Goal: Task Accomplishment & Management: Use online tool/utility

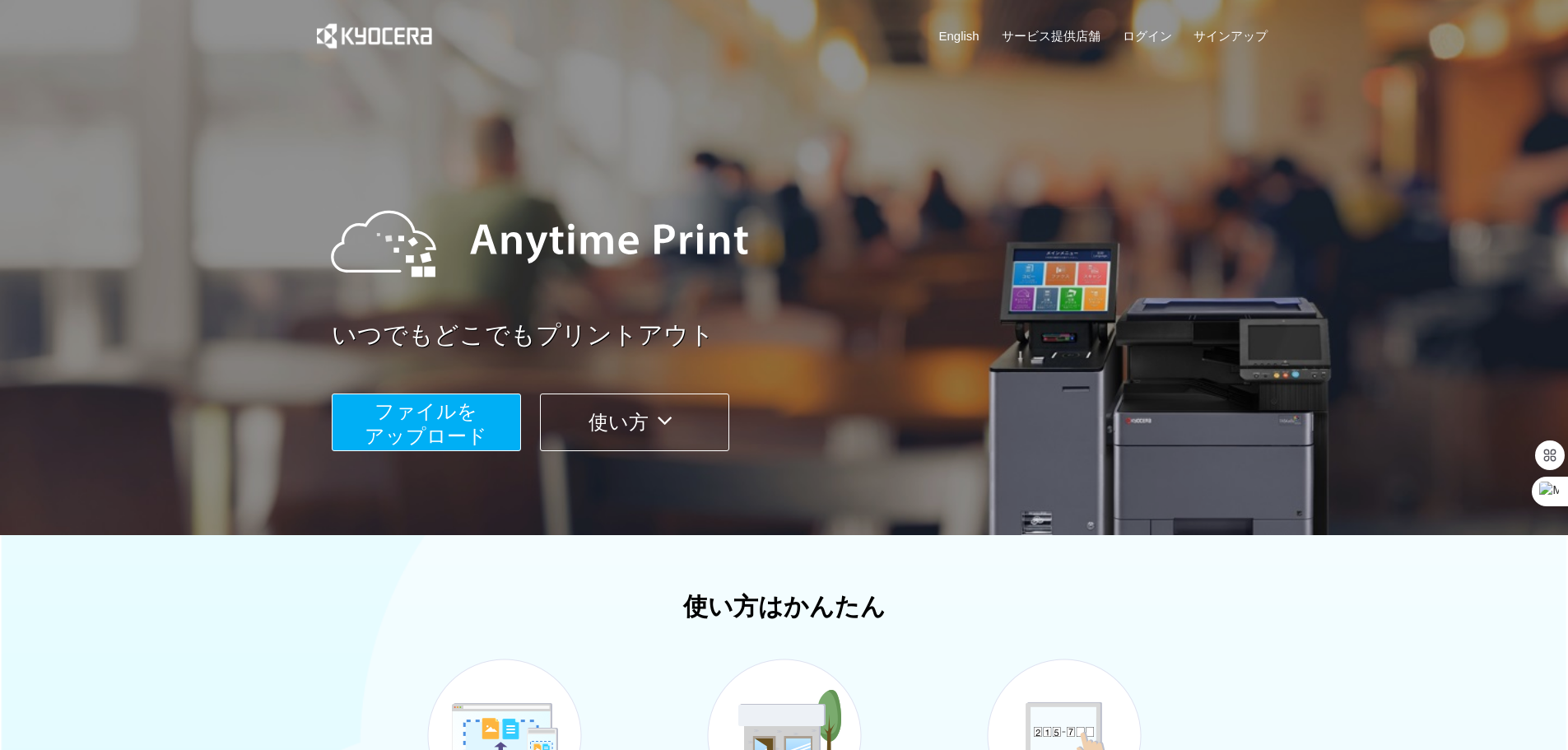
click at [441, 417] on span "ファイルを ​​アップロード" at bounding box center [425, 424] width 122 height 47
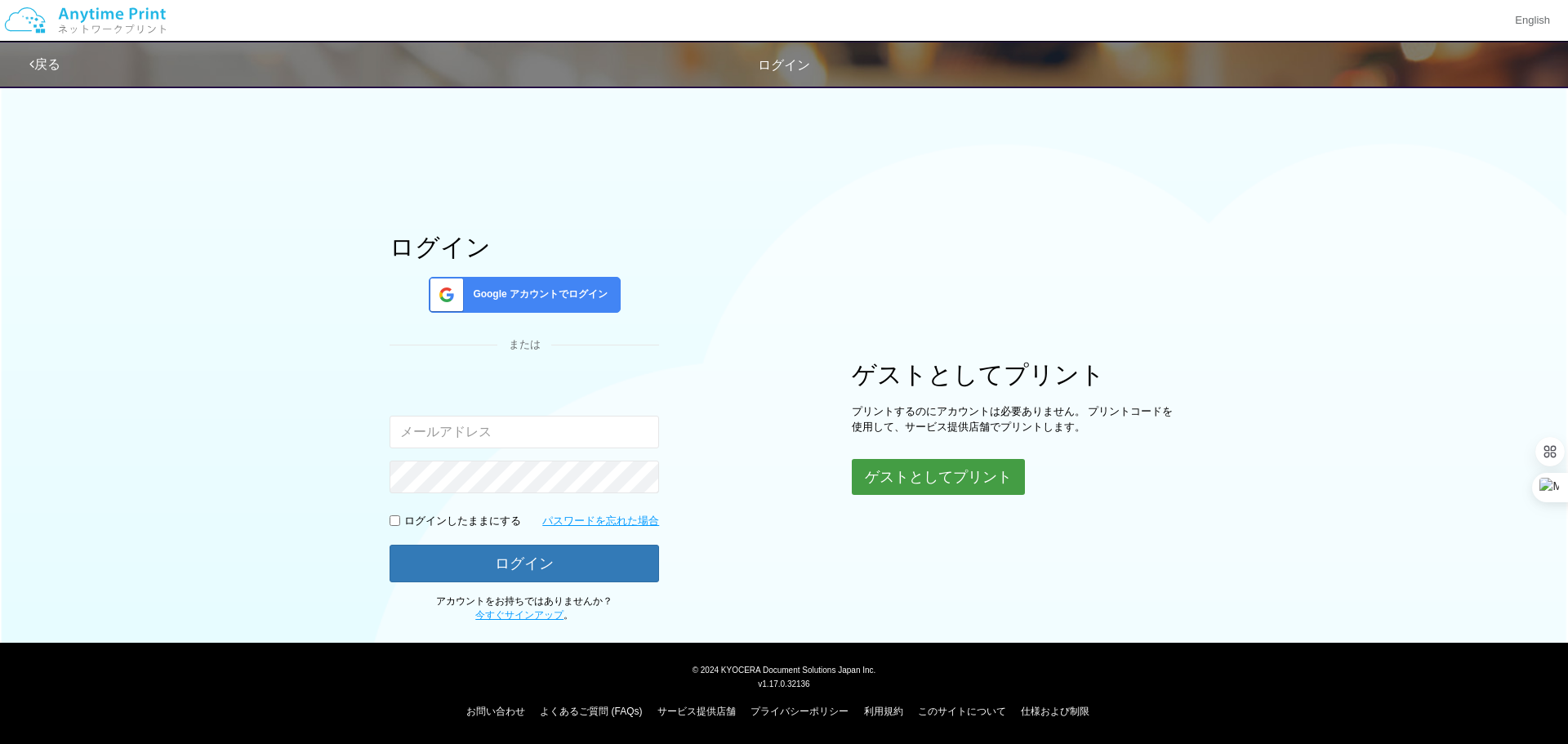
click at [907, 494] on button "ゲストとしてプリント" at bounding box center [939, 477] width 173 height 36
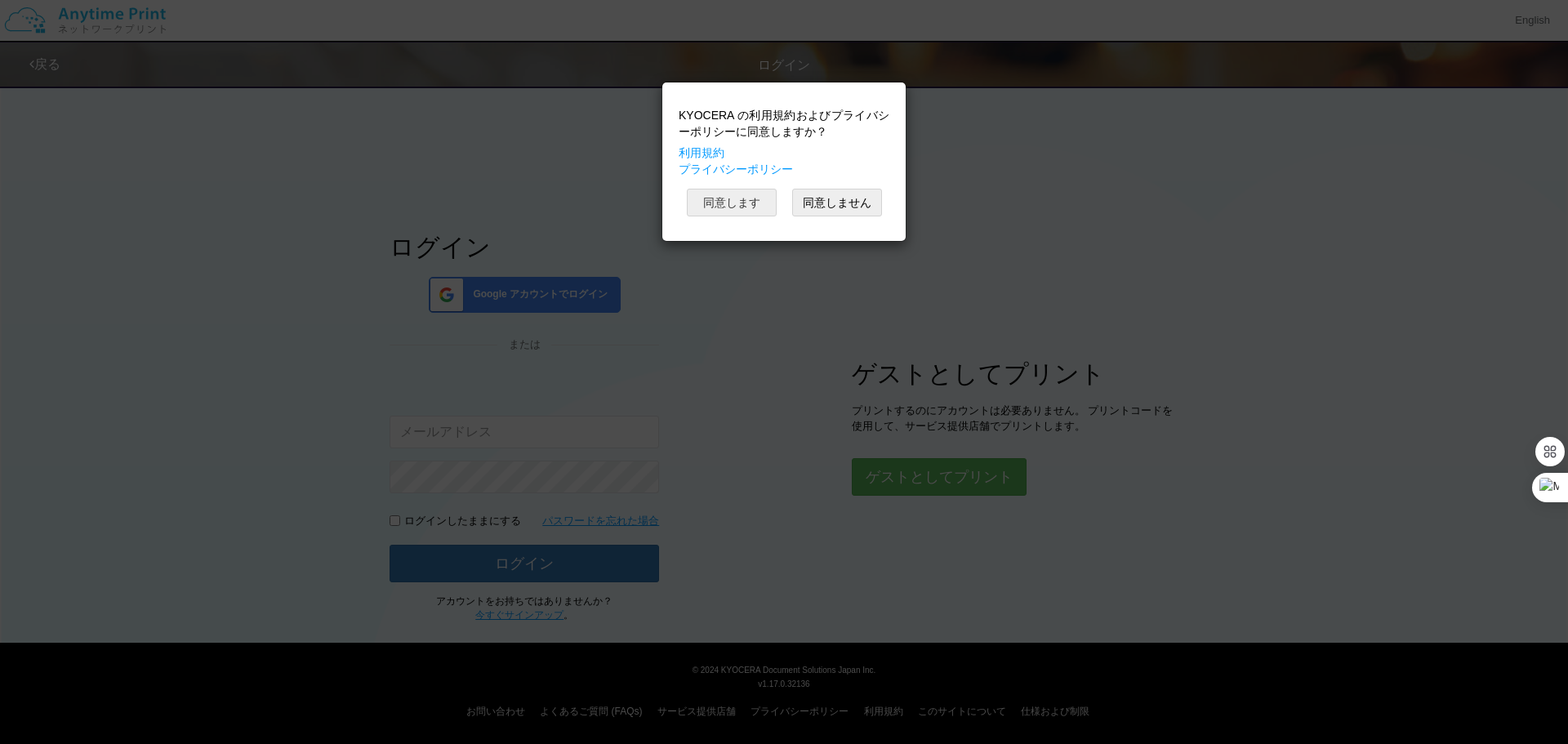
click at [738, 202] on button "同意します" at bounding box center [732, 202] width 90 height 28
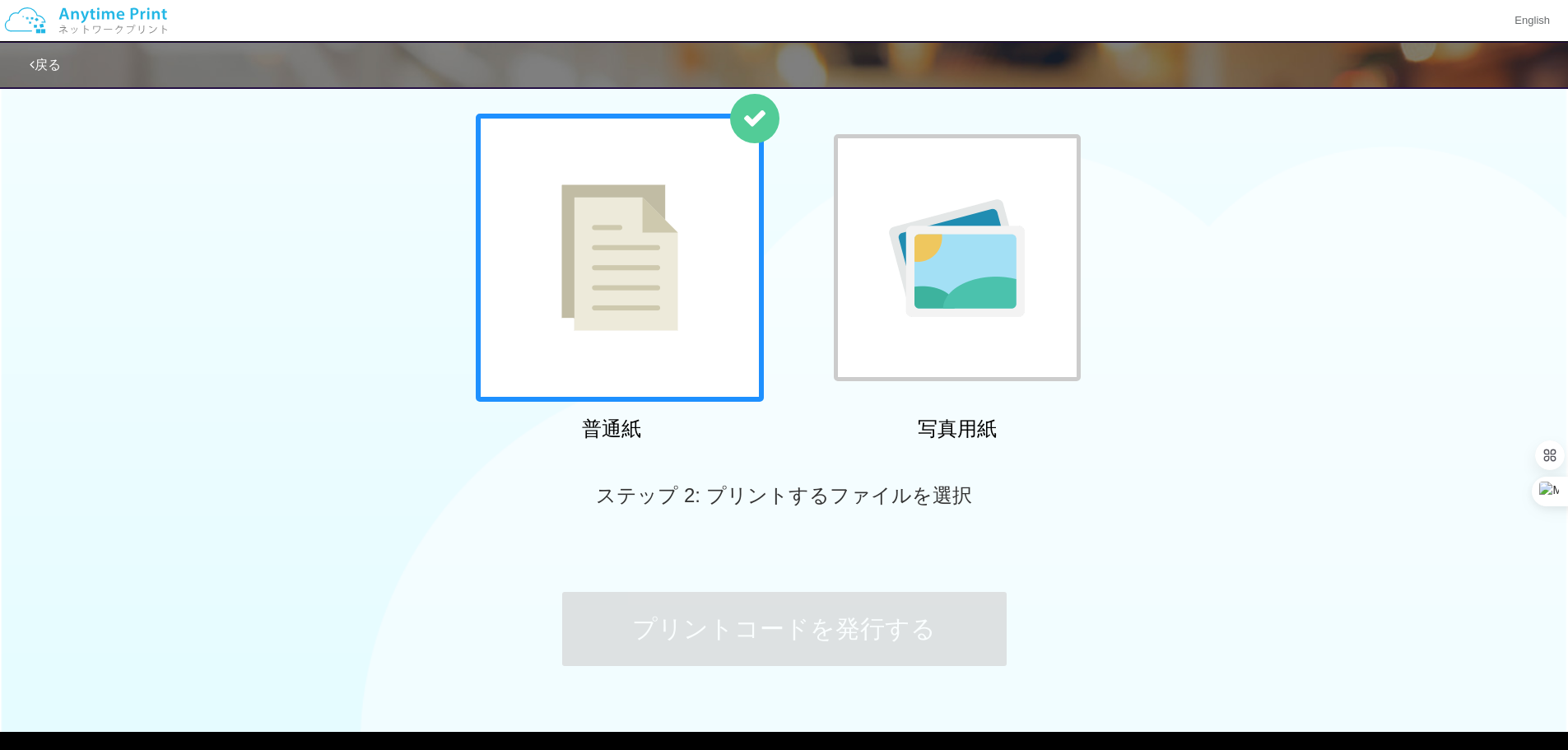
scroll to position [166, 0]
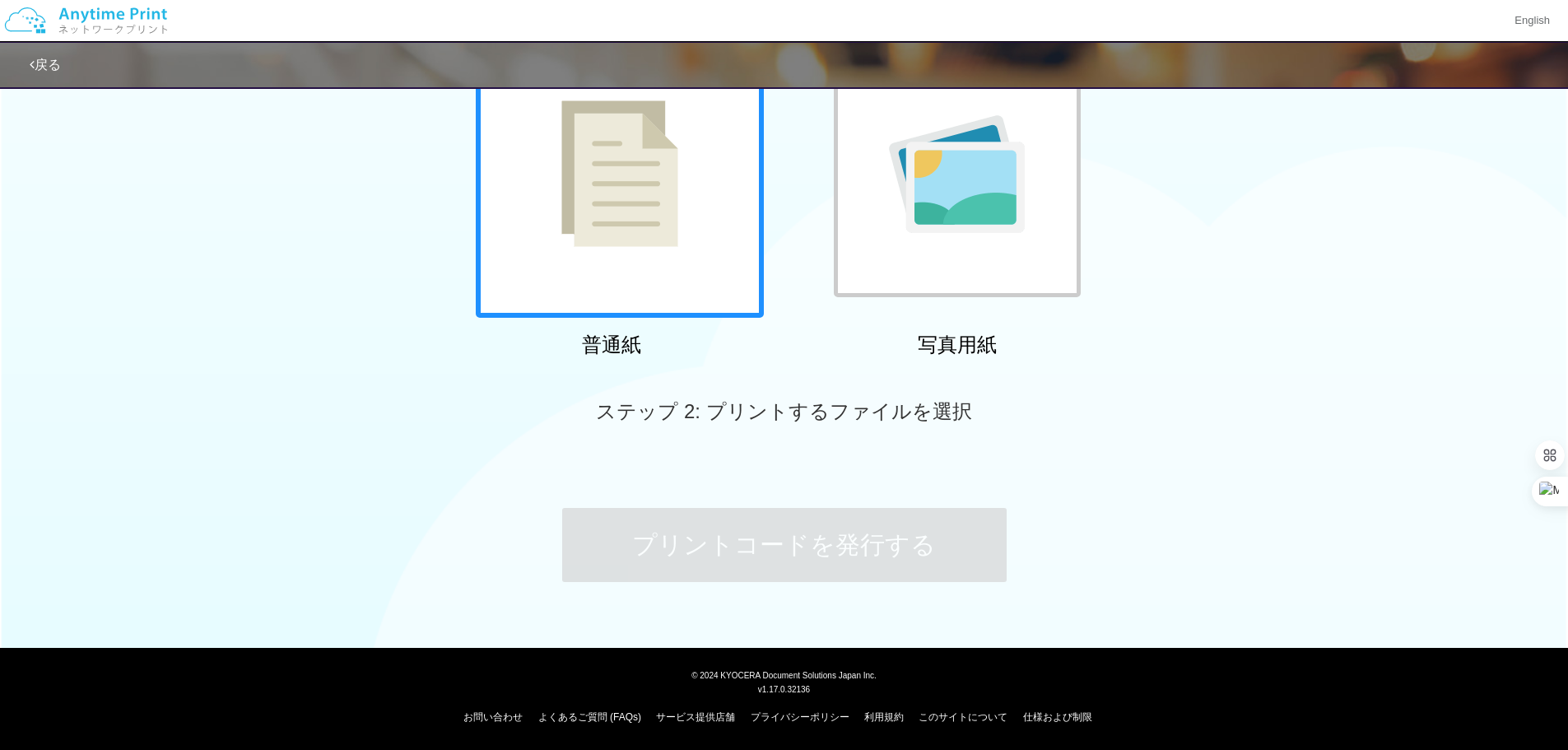
click at [649, 249] on div at bounding box center [620, 174] width 288 height 288
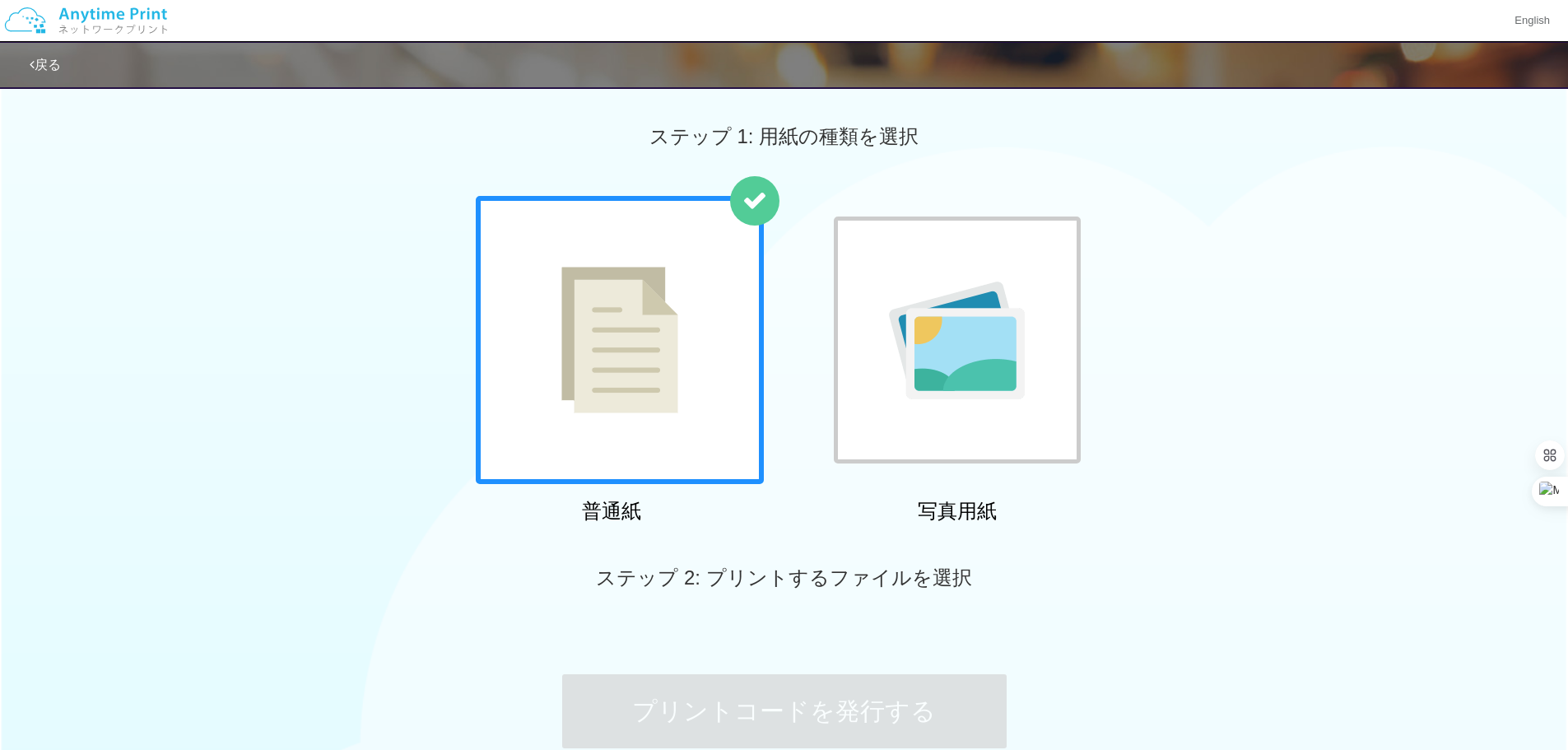
click at [950, 348] on div at bounding box center [957, 340] width 247 height 247
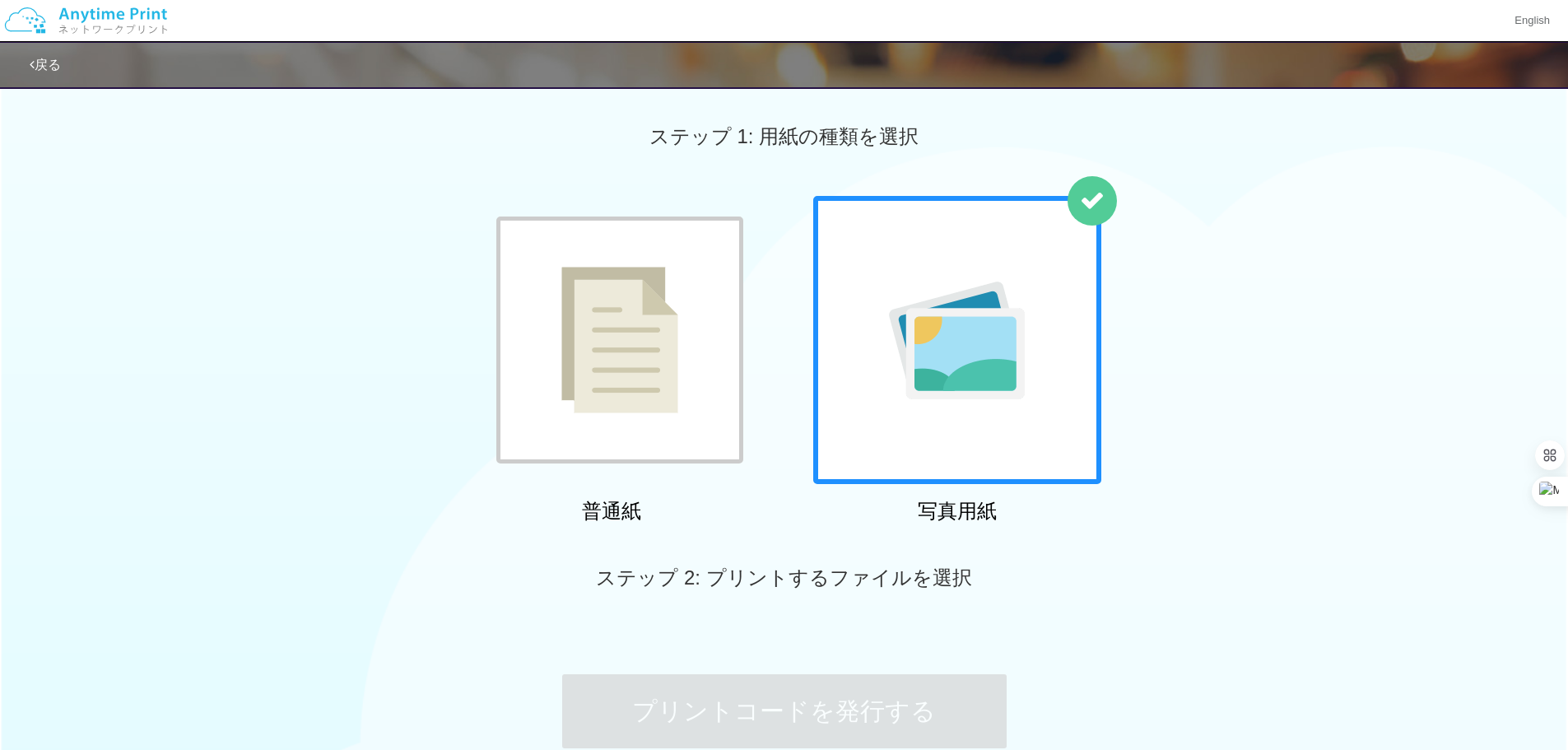
click at [633, 346] on div at bounding box center [619, 340] width 247 height 247
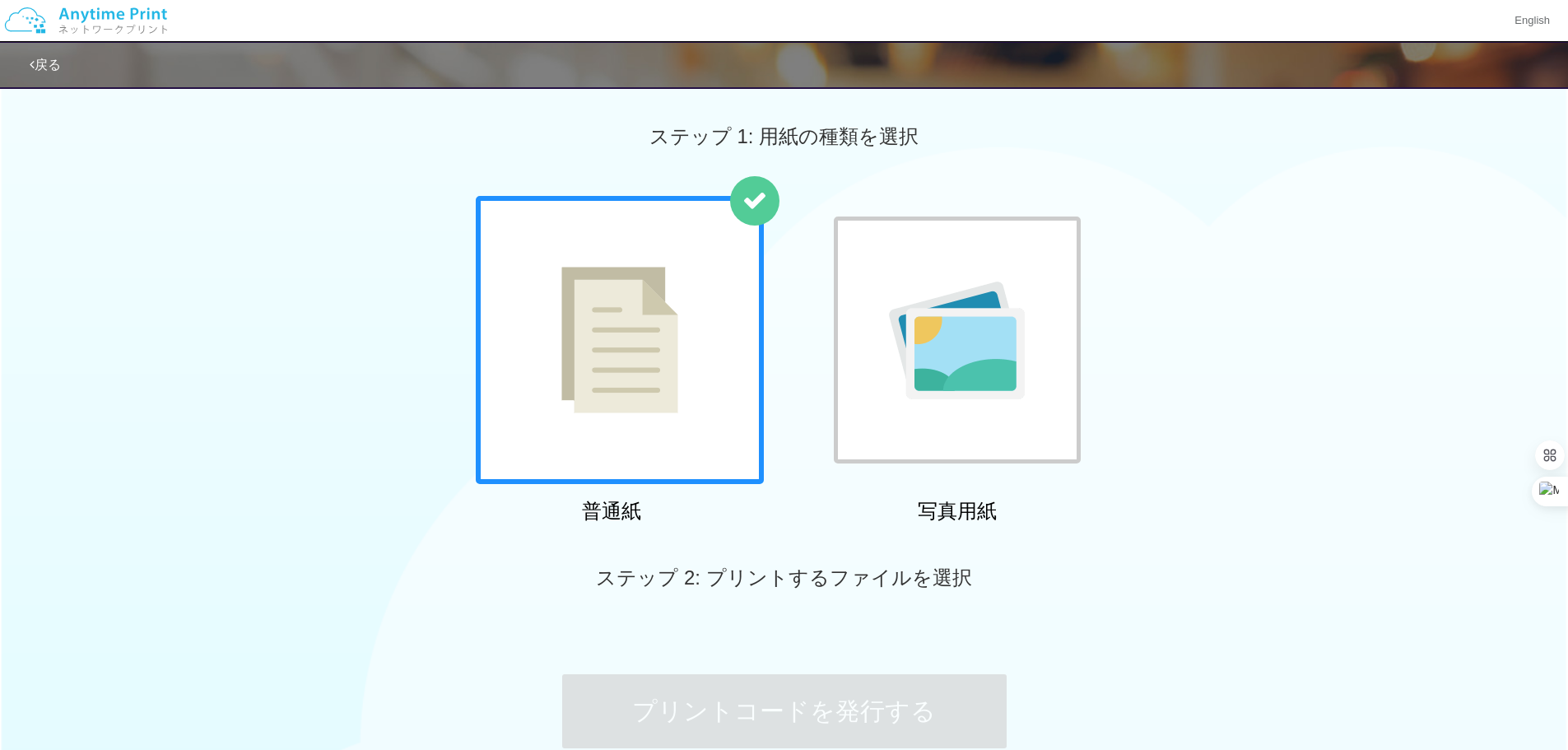
click at [633, 344] on div at bounding box center [620, 340] width 288 height 288
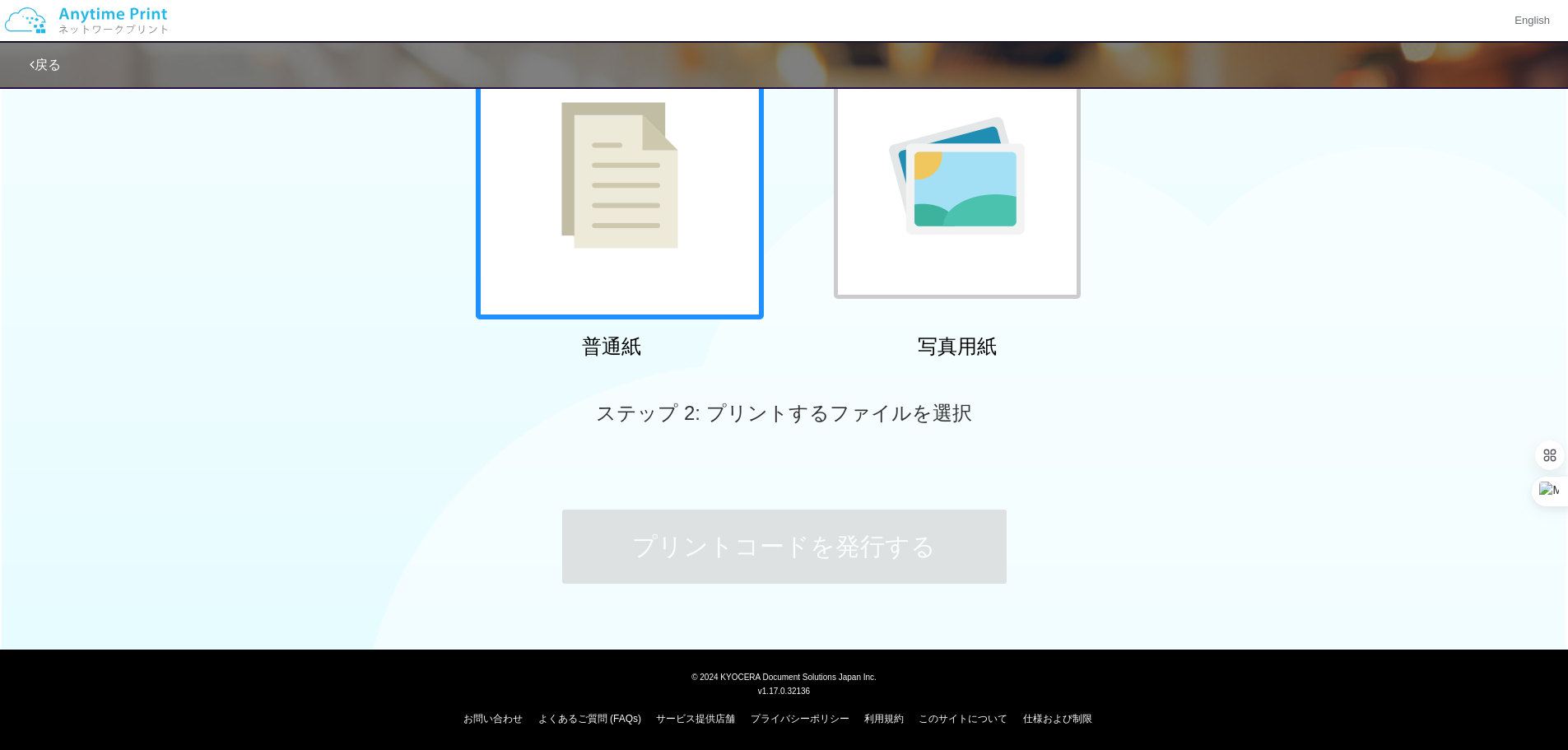
click at [732, 562] on div "ステップ 1: 用紙の種類を選択 普通紙 写真用紙 ステップ 2: プリントするファイルを選択 プリントコードを発行する" at bounding box center [784, 272] width 1568 height 720
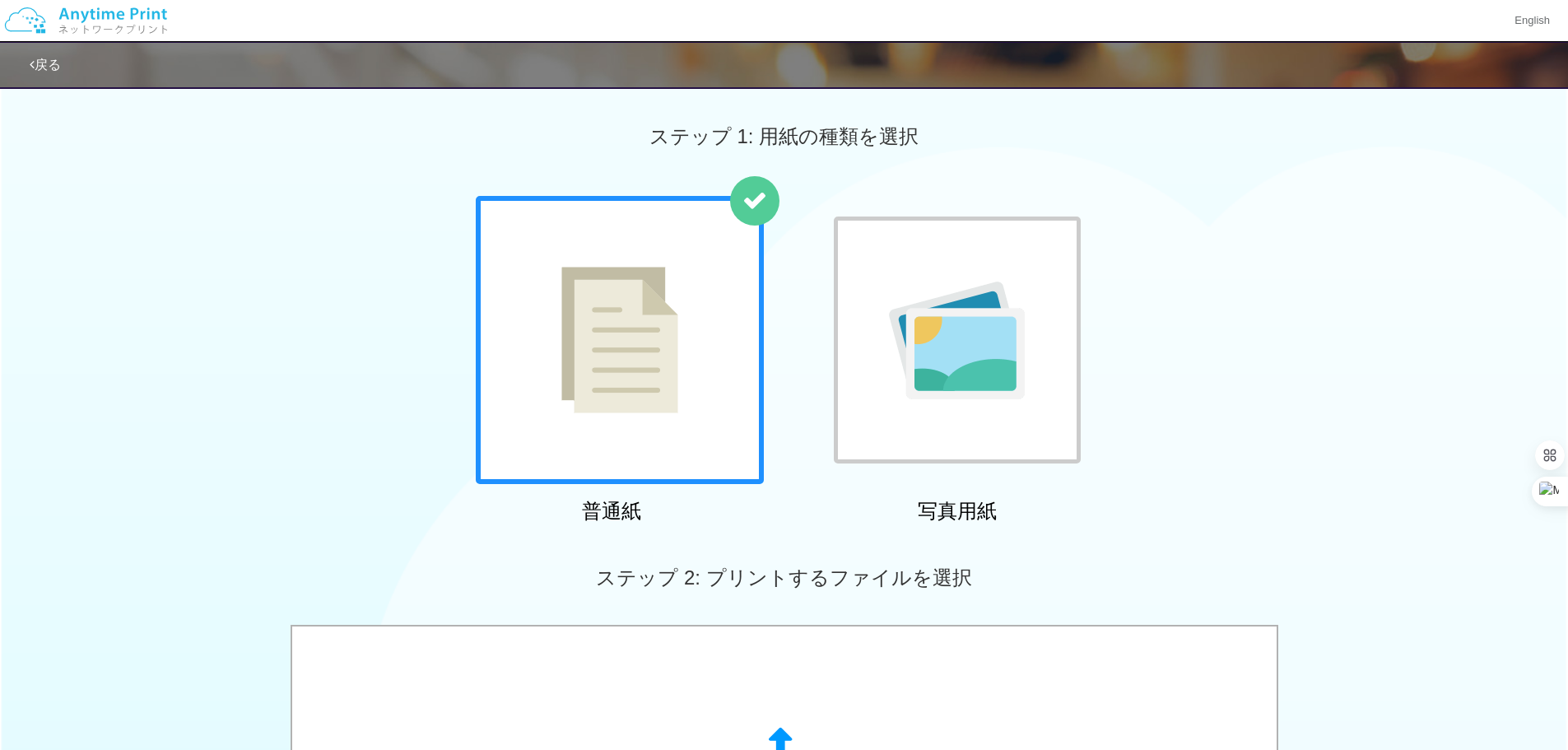
scroll to position [330, 0]
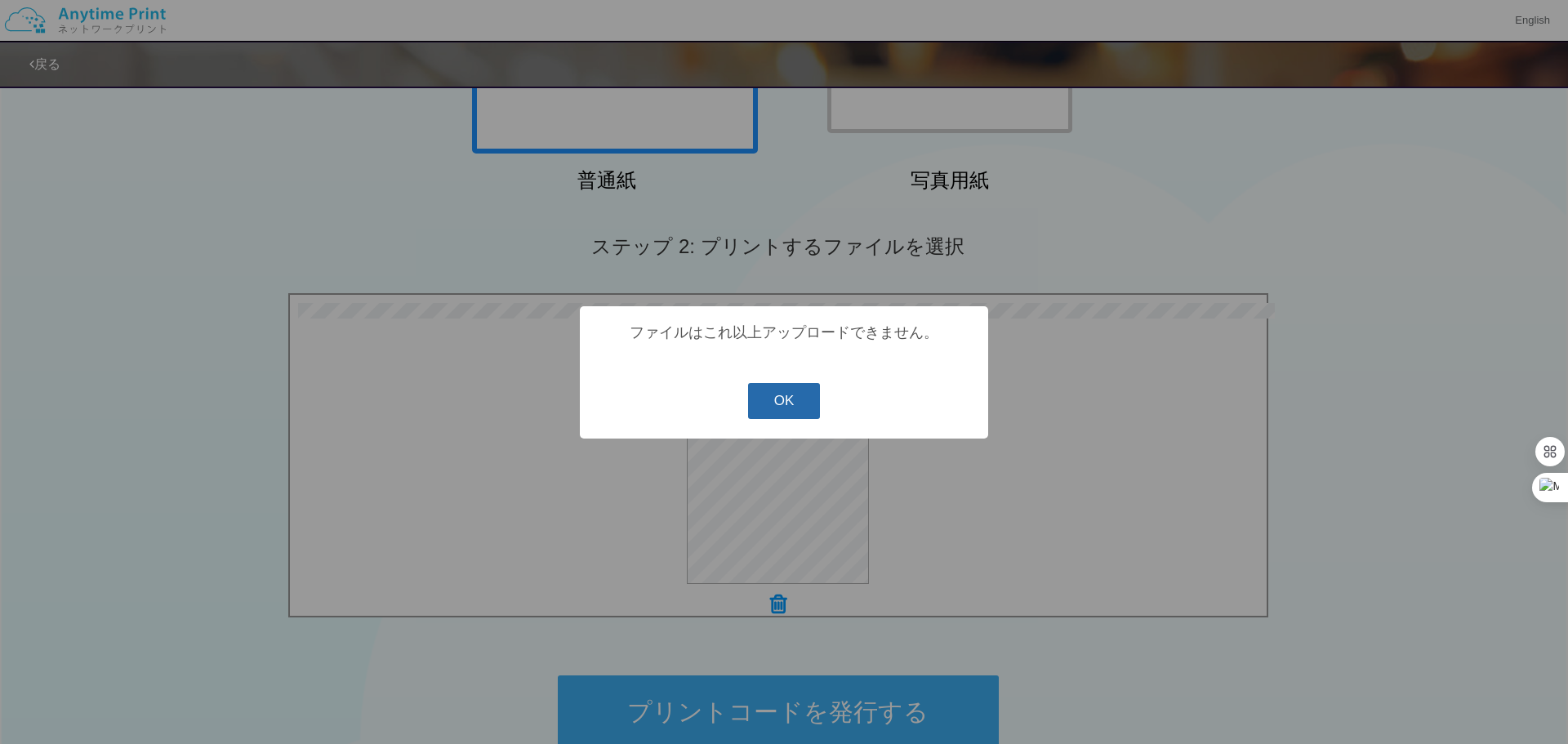
click at [765, 410] on button "OK" at bounding box center [784, 401] width 73 height 36
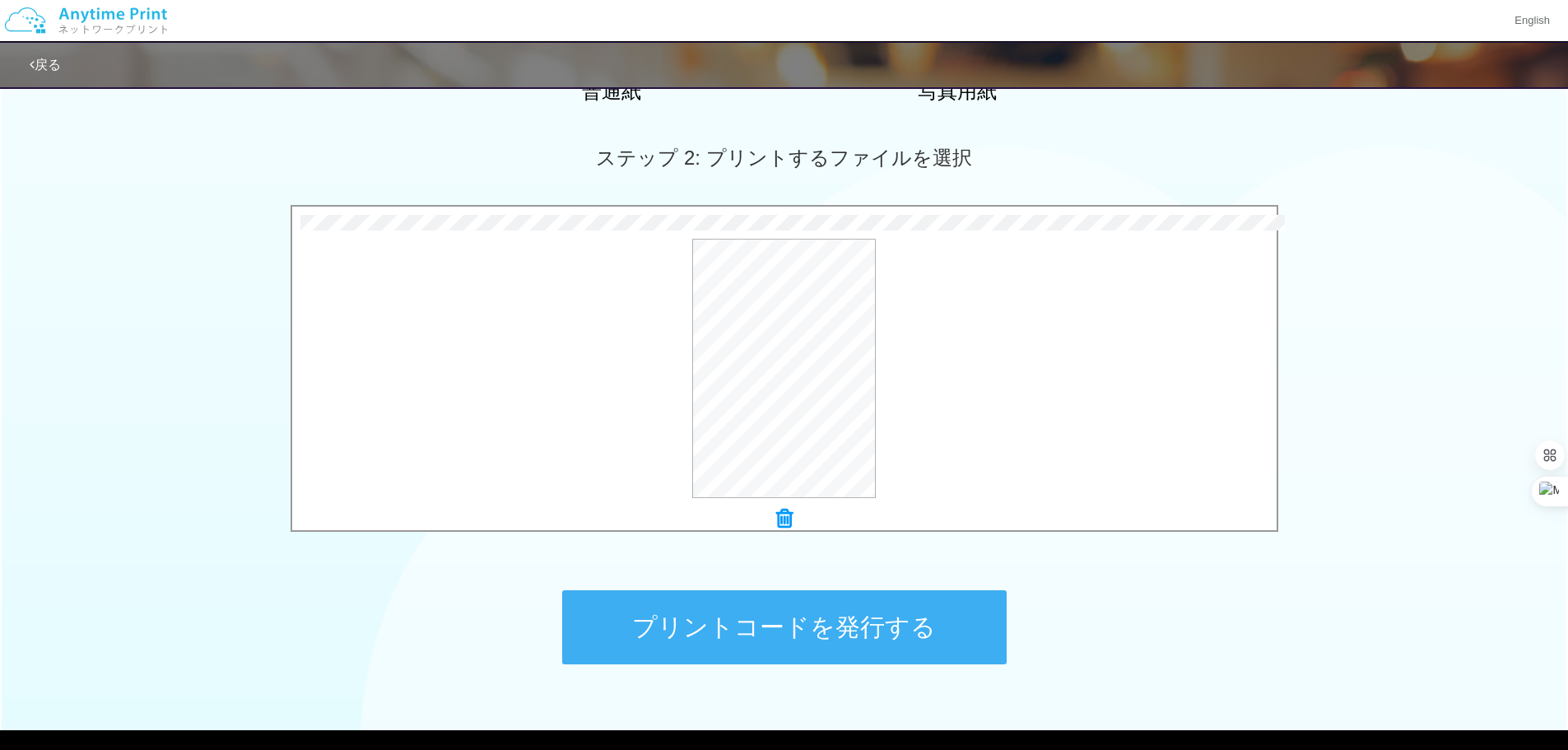
scroll to position [502, 0]
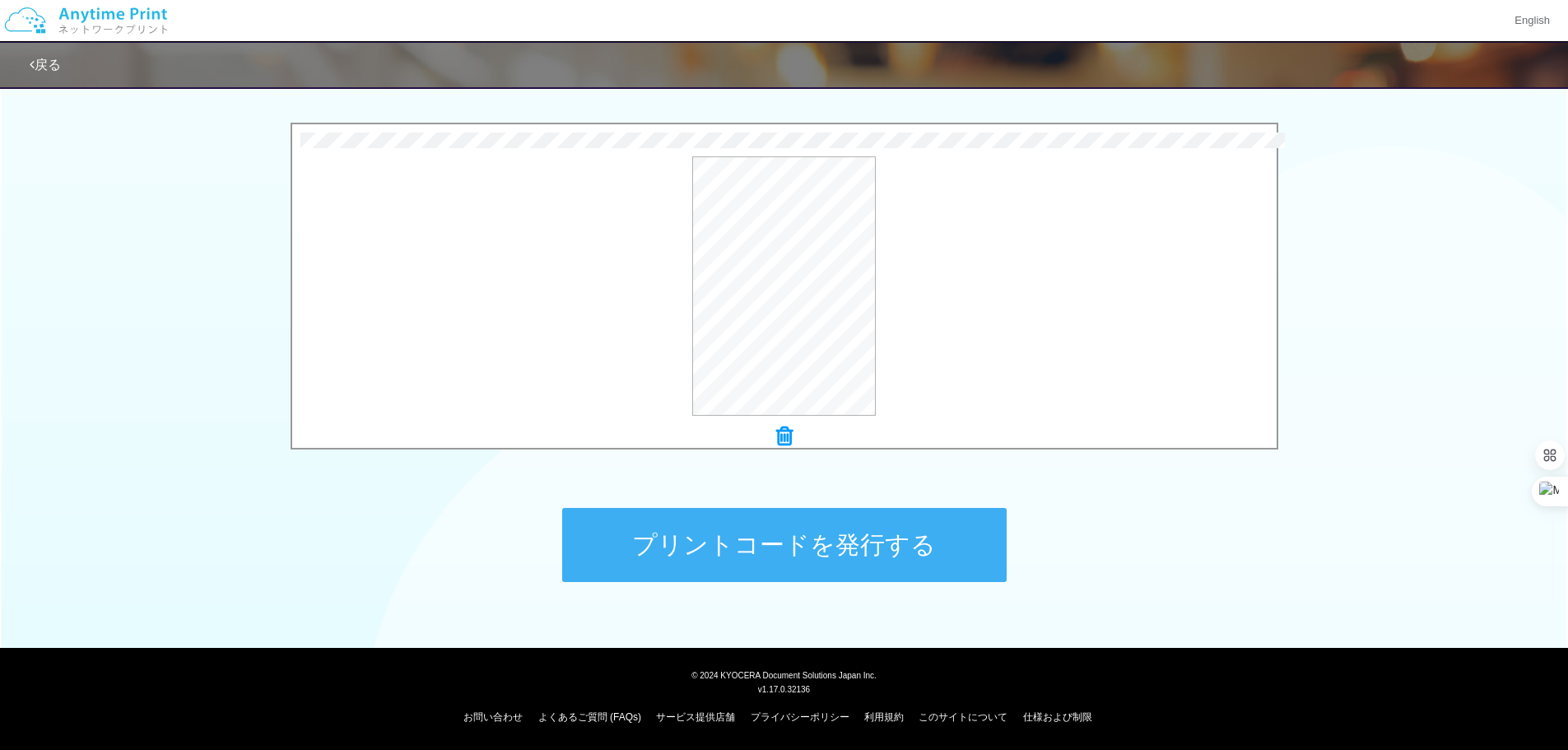
click at [717, 532] on button "プリントコードを発行する" at bounding box center [784, 544] width 444 height 74
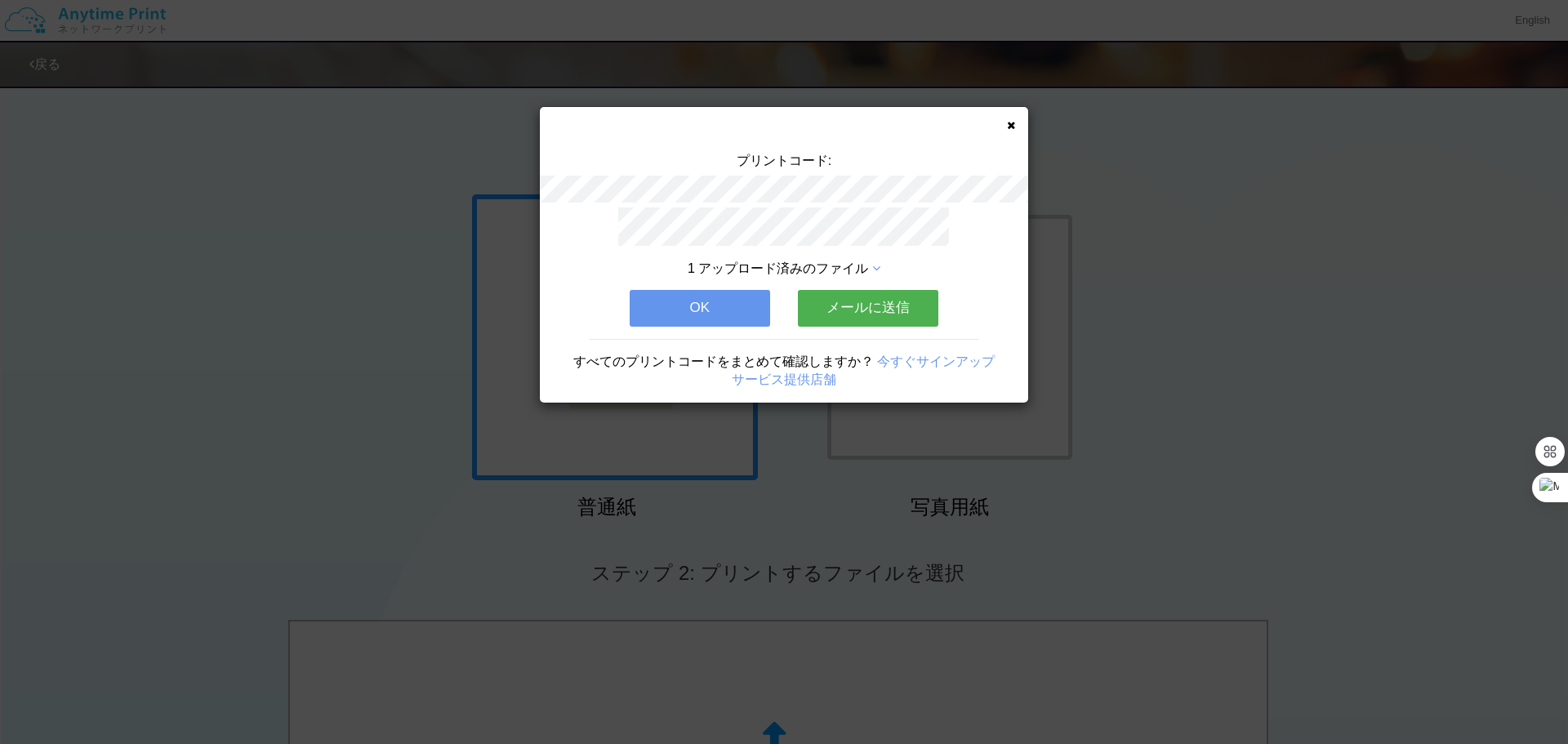
click at [713, 297] on button "OK" at bounding box center [700, 308] width 140 height 36
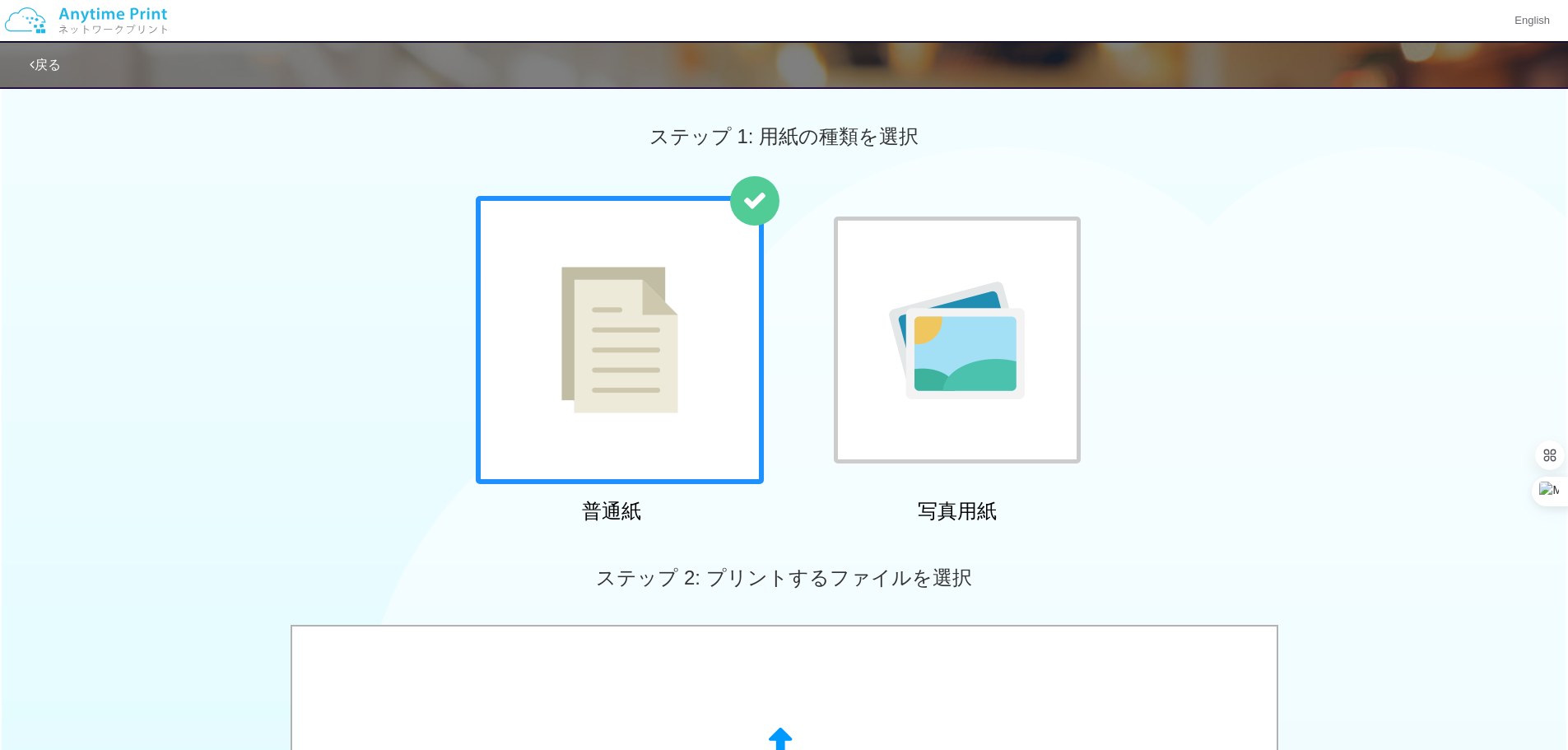
click at [46, 65] on link "戻る" at bounding box center [46, 64] width 32 height 14
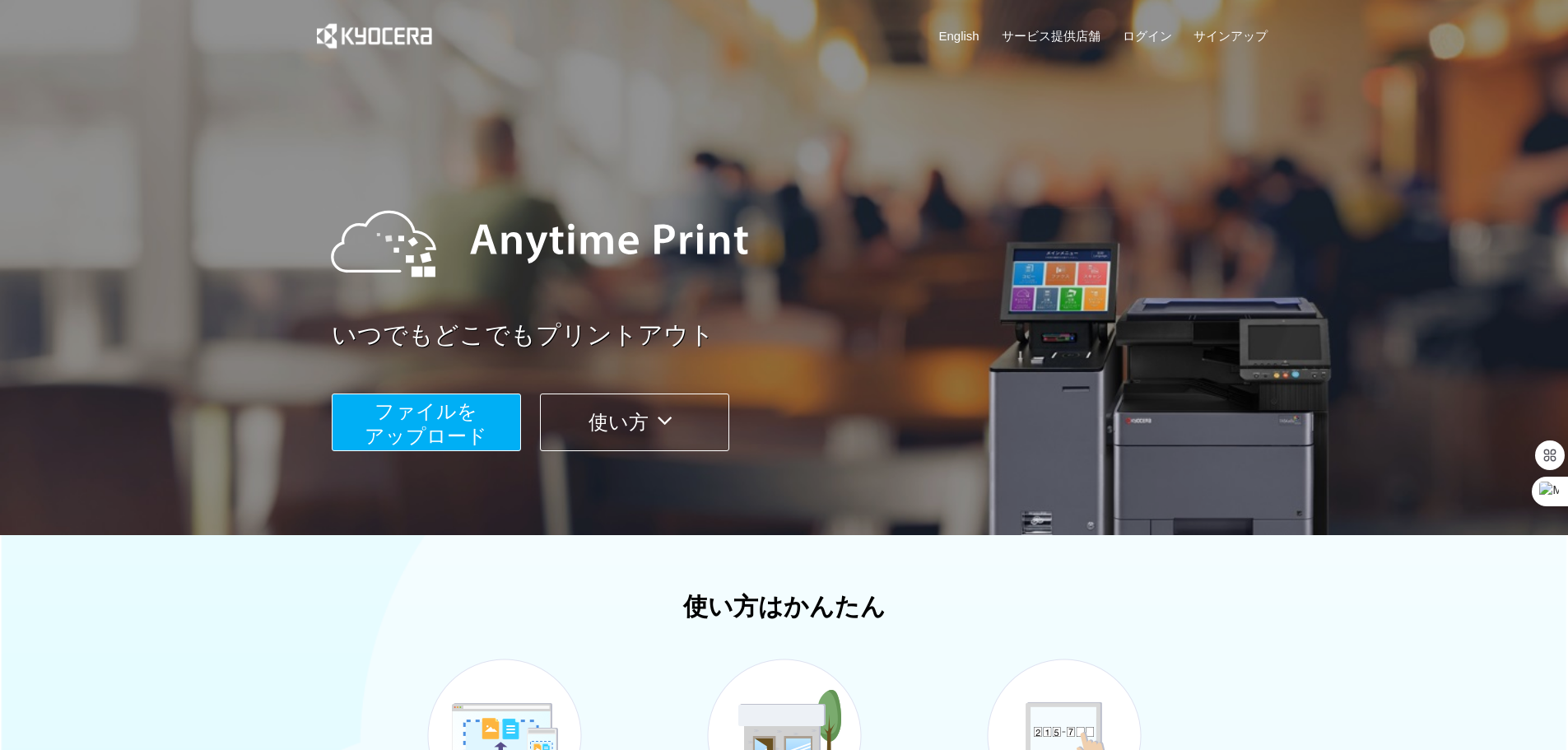
click at [475, 416] on span "ファイルを ​​アップロード" at bounding box center [425, 424] width 122 height 47
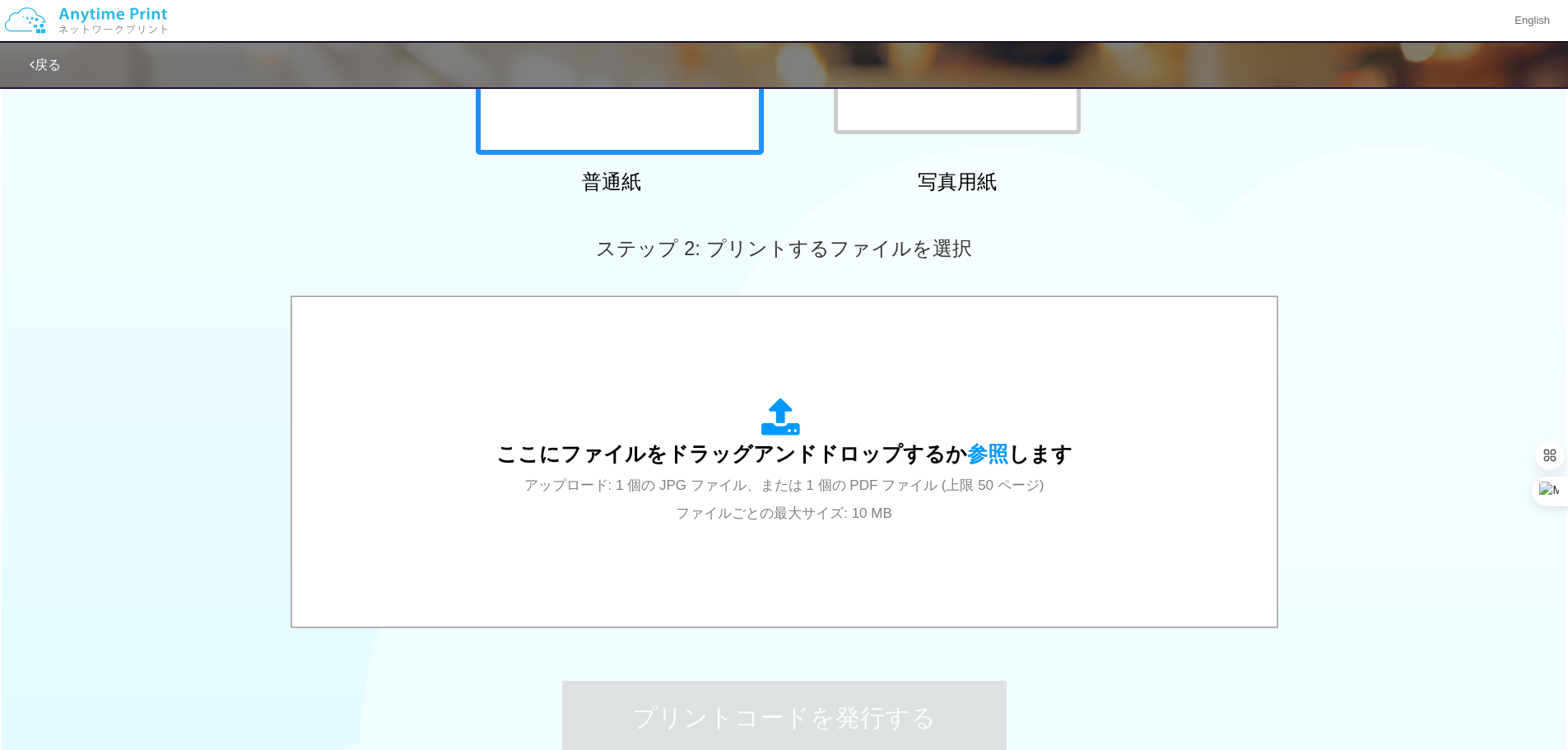
scroll to position [82, 0]
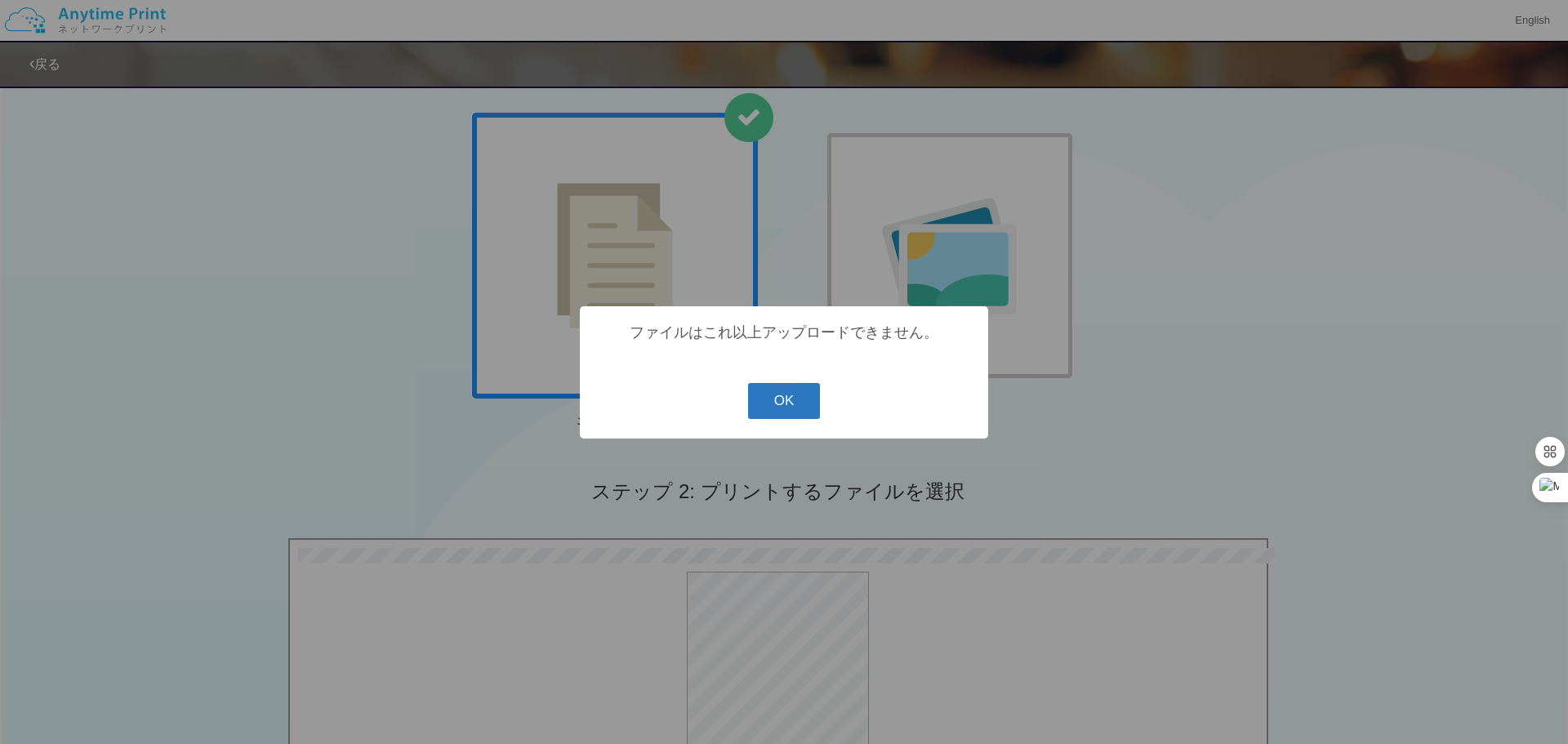
click at [782, 410] on button "OK" at bounding box center [784, 401] width 73 height 36
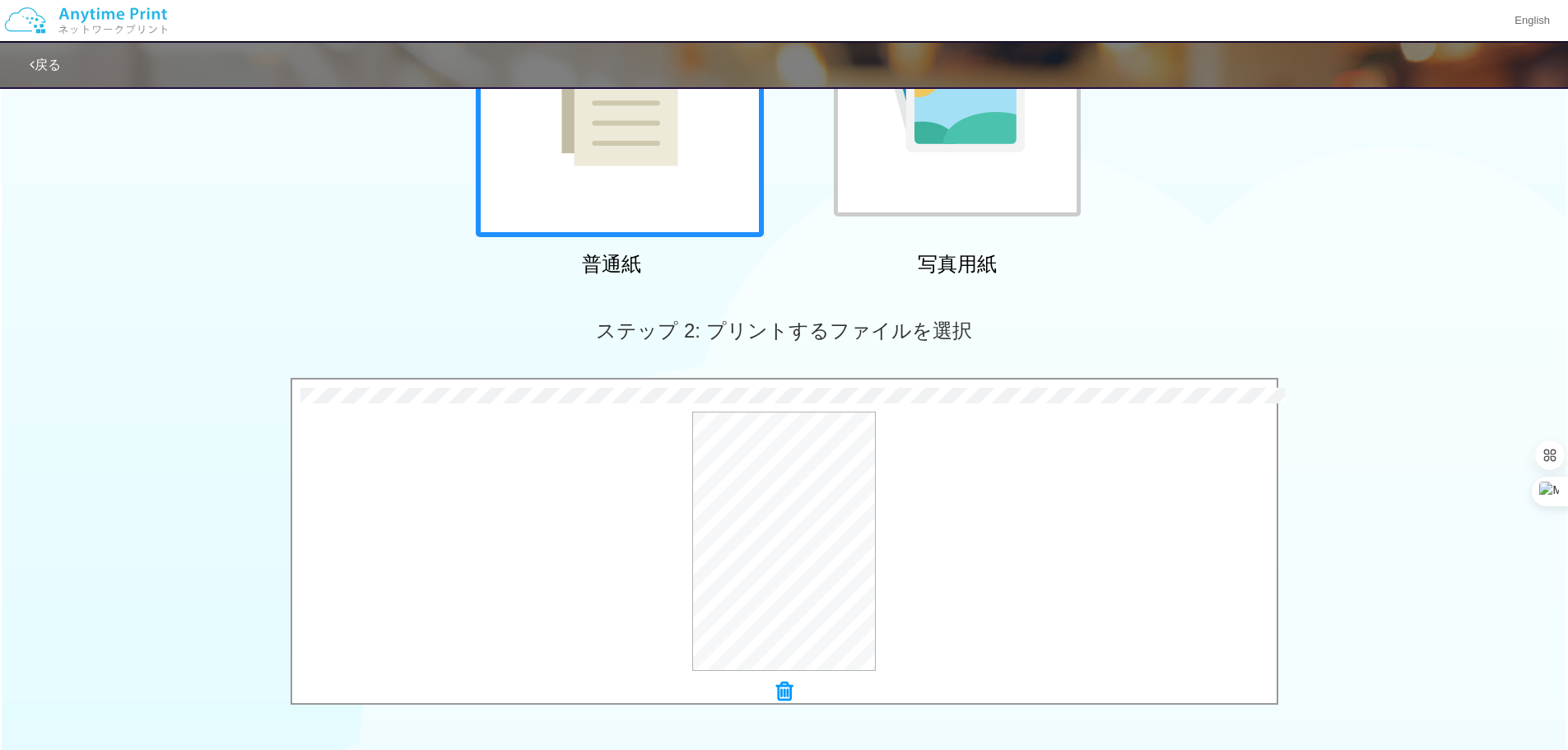
scroll to position [494, 0]
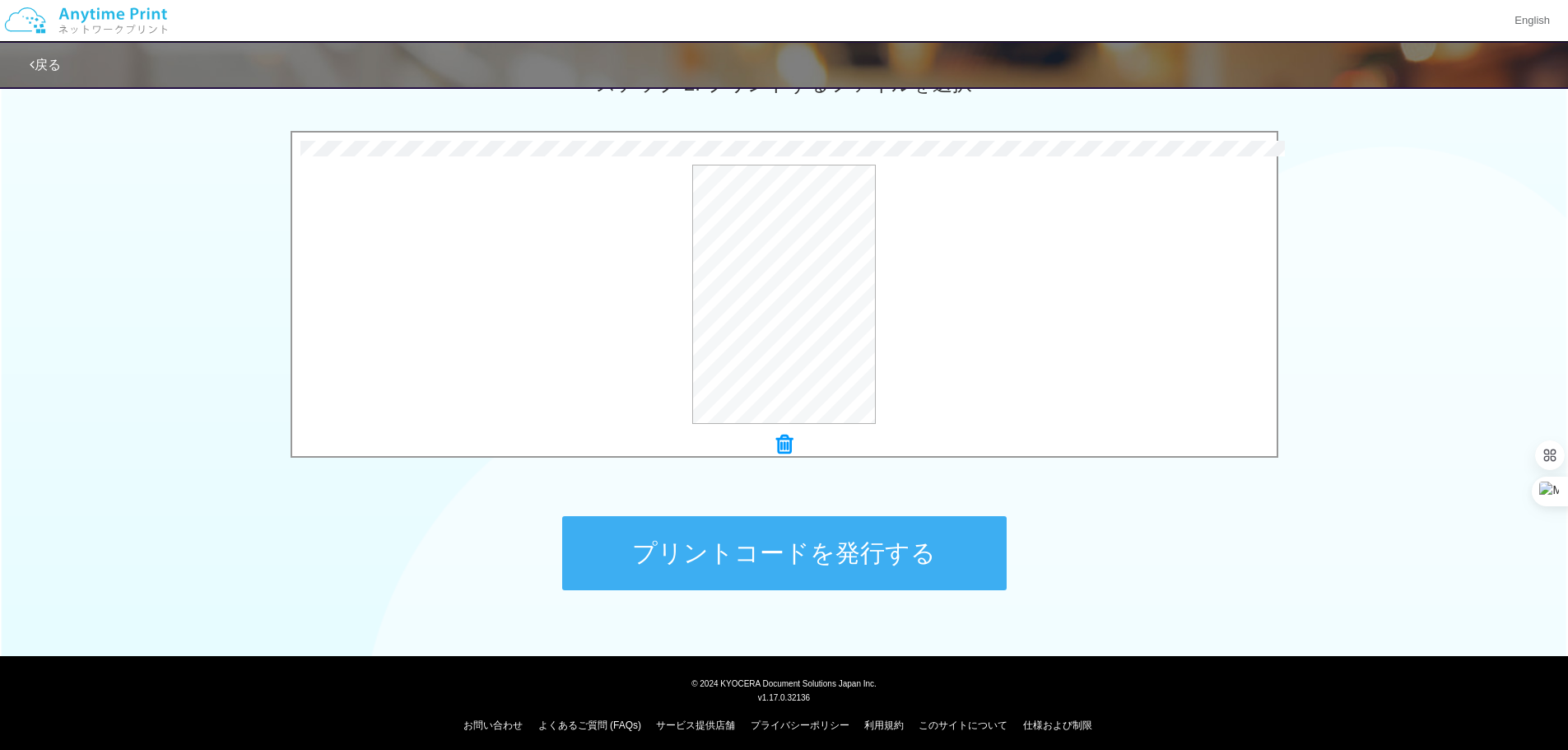
click at [698, 534] on button "プリントコードを発行する" at bounding box center [784, 553] width 444 height 74
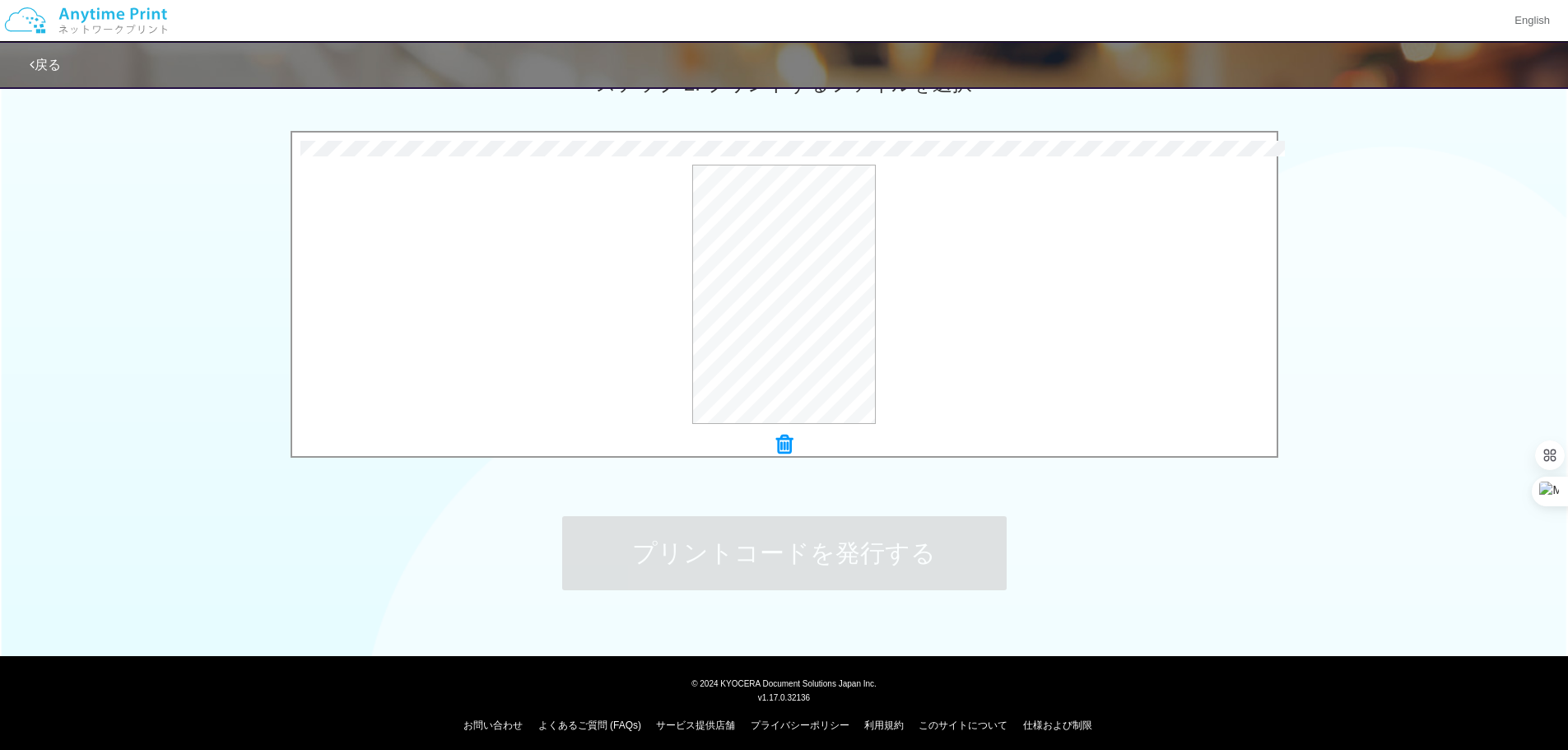
scroll to position [0, 0]
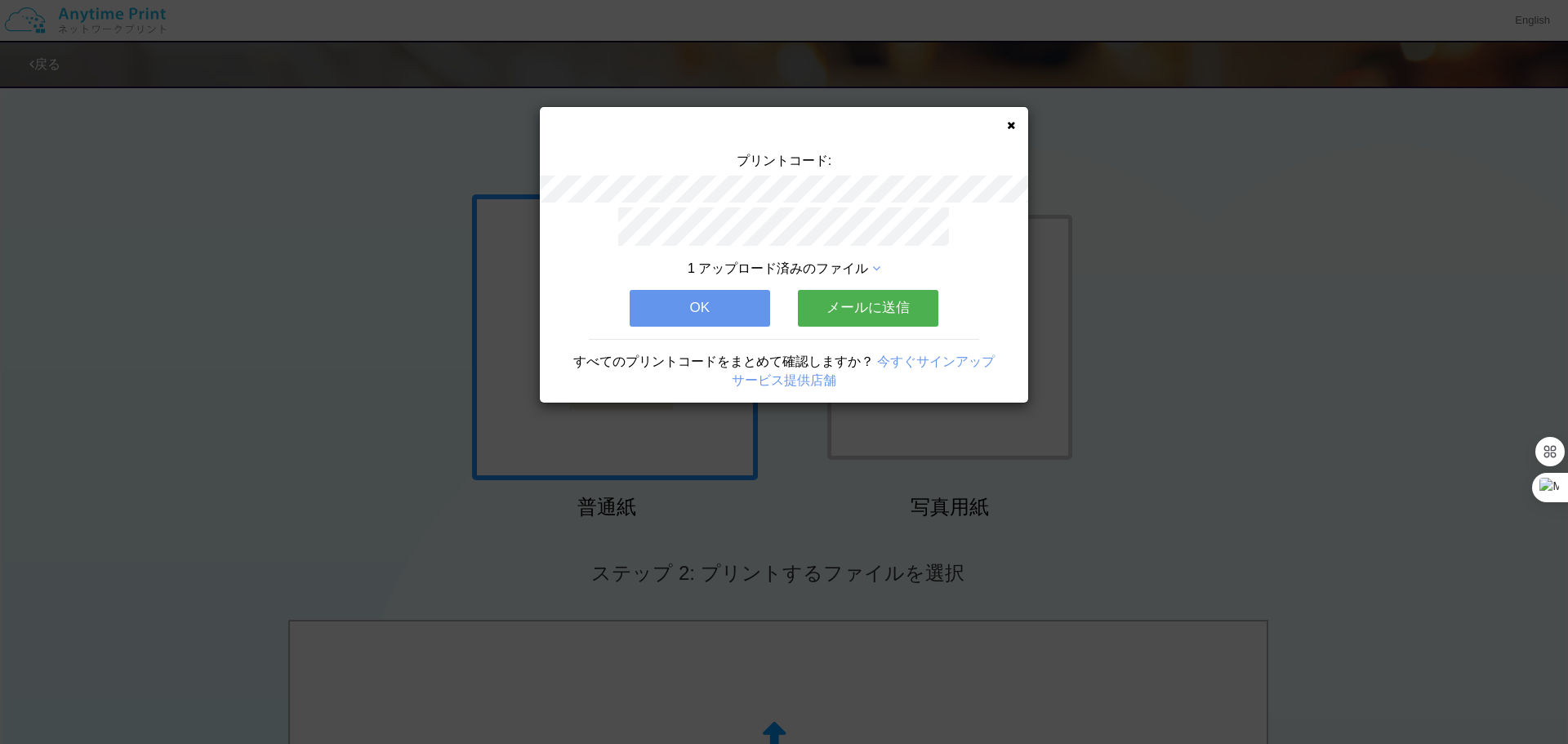
click at [705, 294] on button "OK" at bounding box center [700, 308] width 140 height 36
